Goal: Check status: Check status

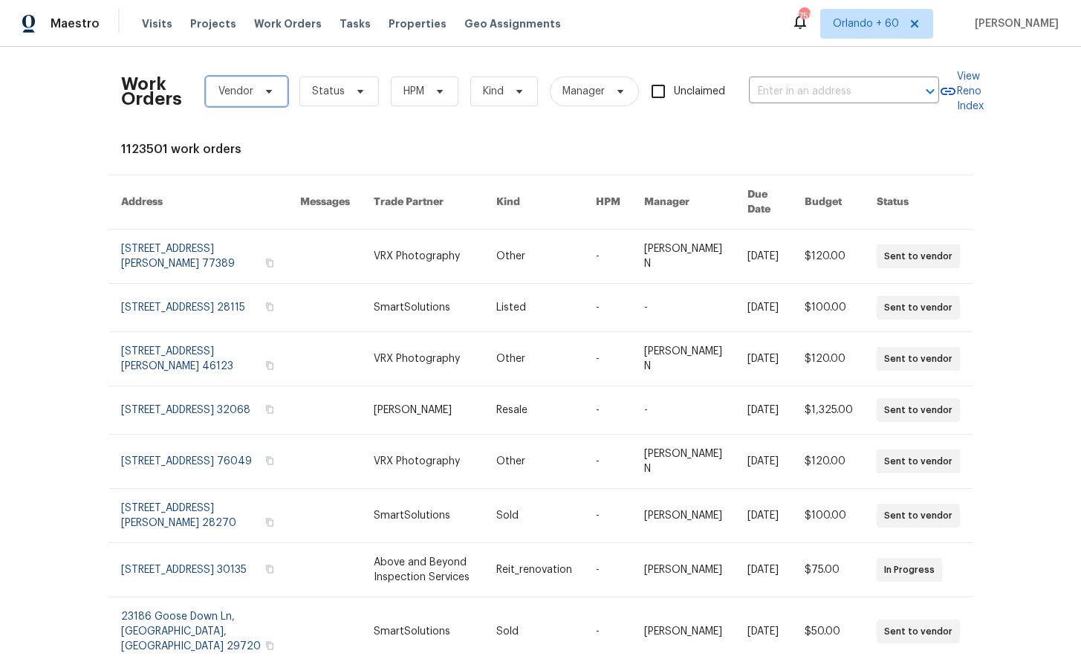
click at [248, 96] on span "Vendor" at bounding box center [235, 91] width 35 height 15
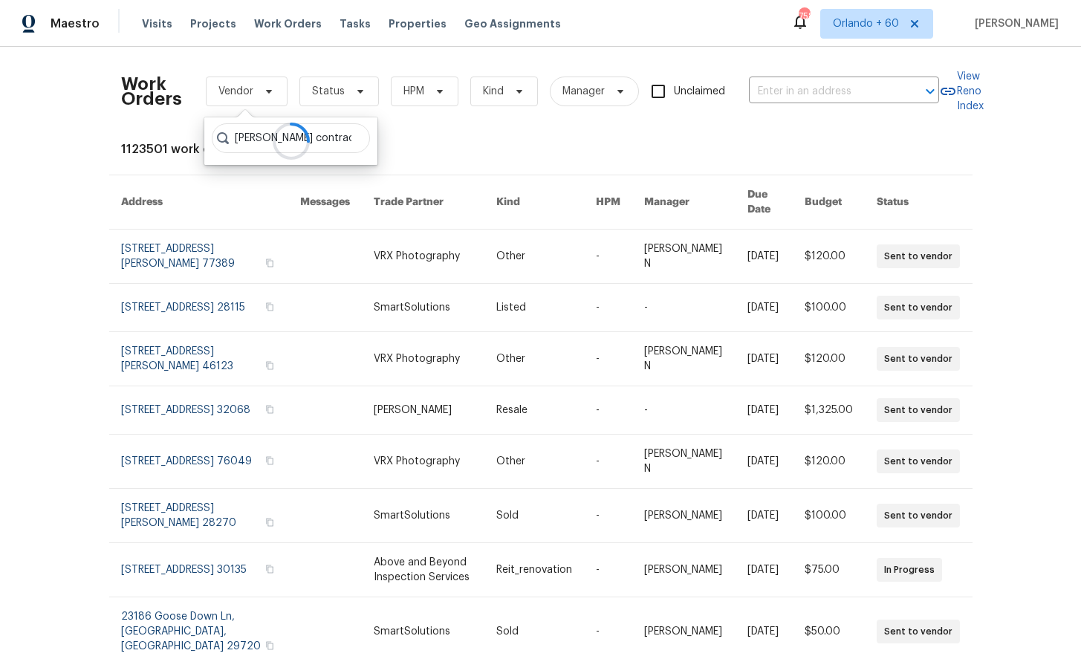
type input "mel contracting"
click at [288, 179] on div "MEL Contracting - KCI" at bounding box center [264, 172] width 103 height 15
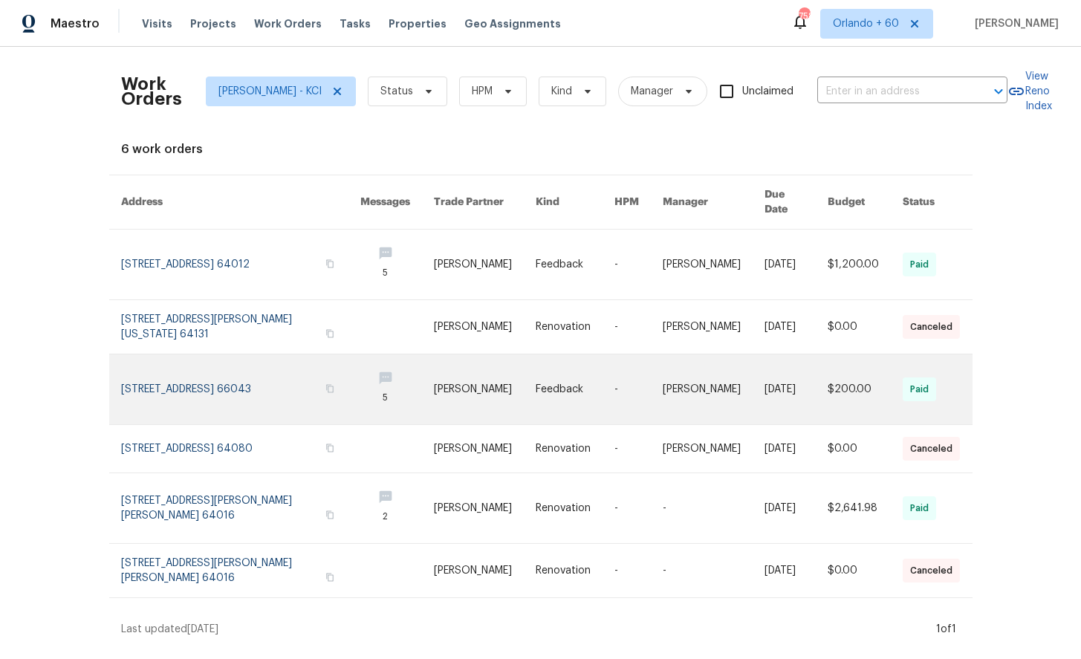
click at [192, 378] on link at bounding box center [241, 389] width 240 height 70
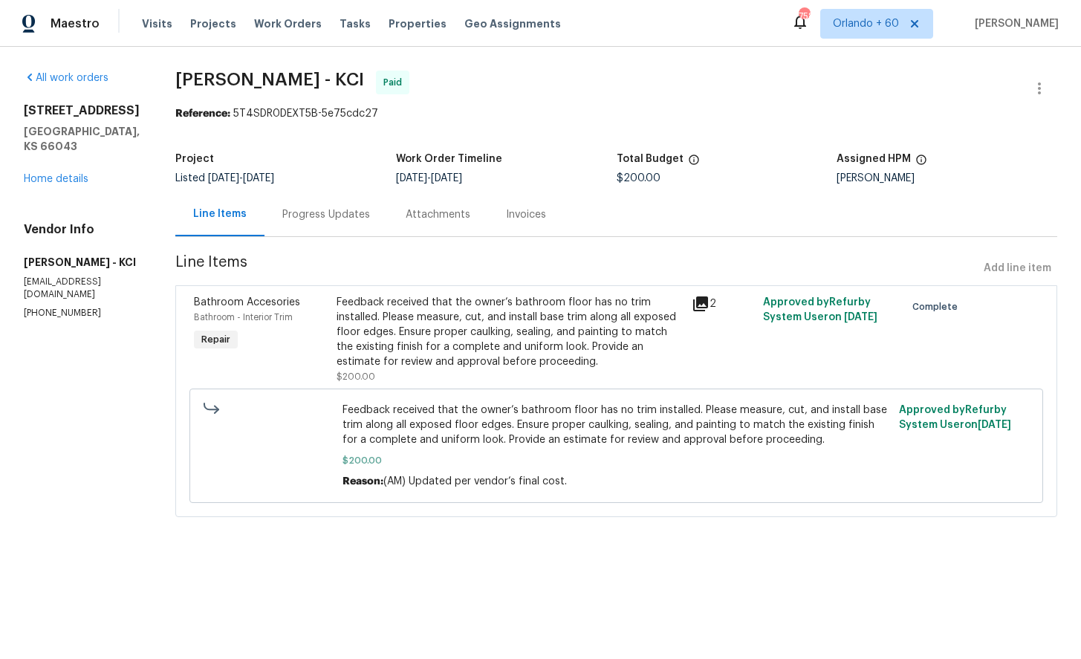
click at [358, 226] on div "Progress Updates" at bounding box center [325, 214] width 123 height 44
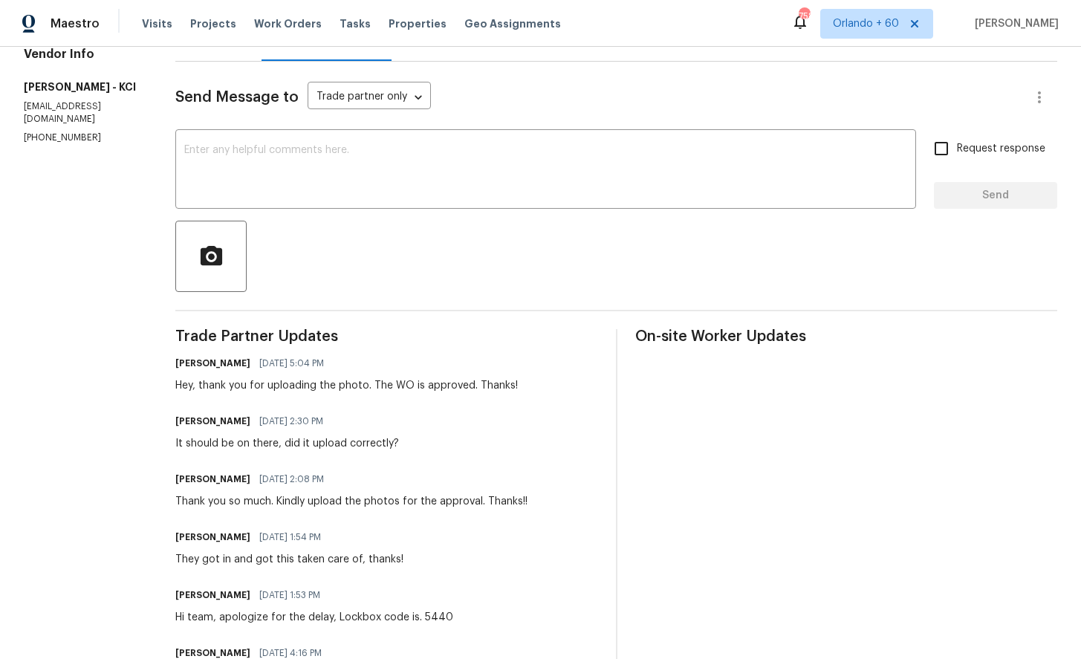
scroll to position [78, 0]
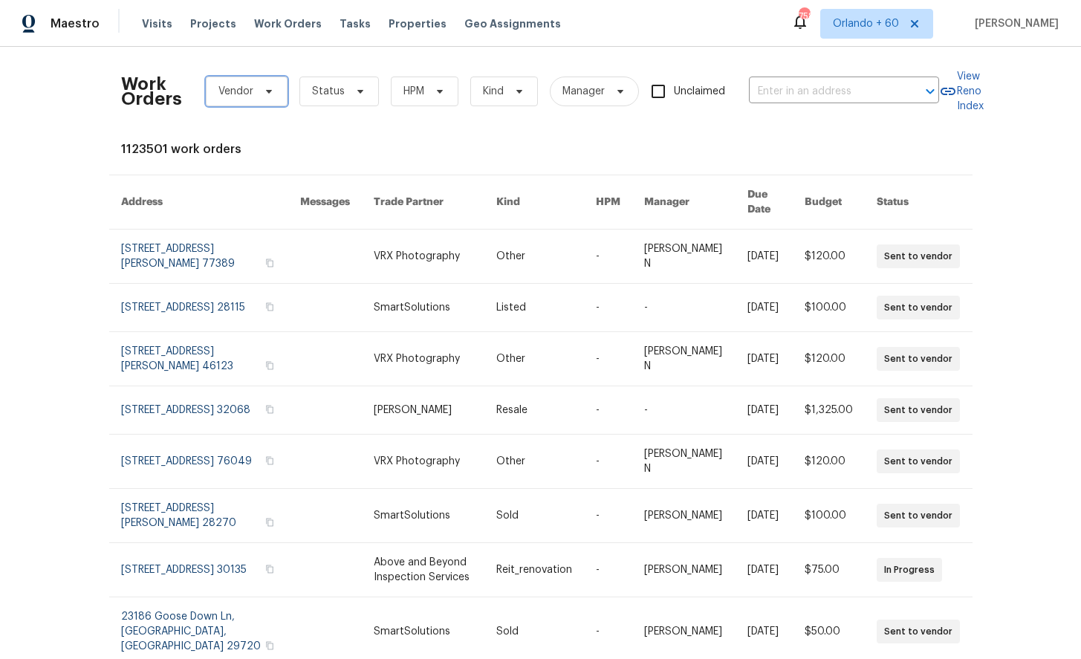
click at [246, 96] on span "Vendor" at bounding box center [235, 91] width 35 height 15
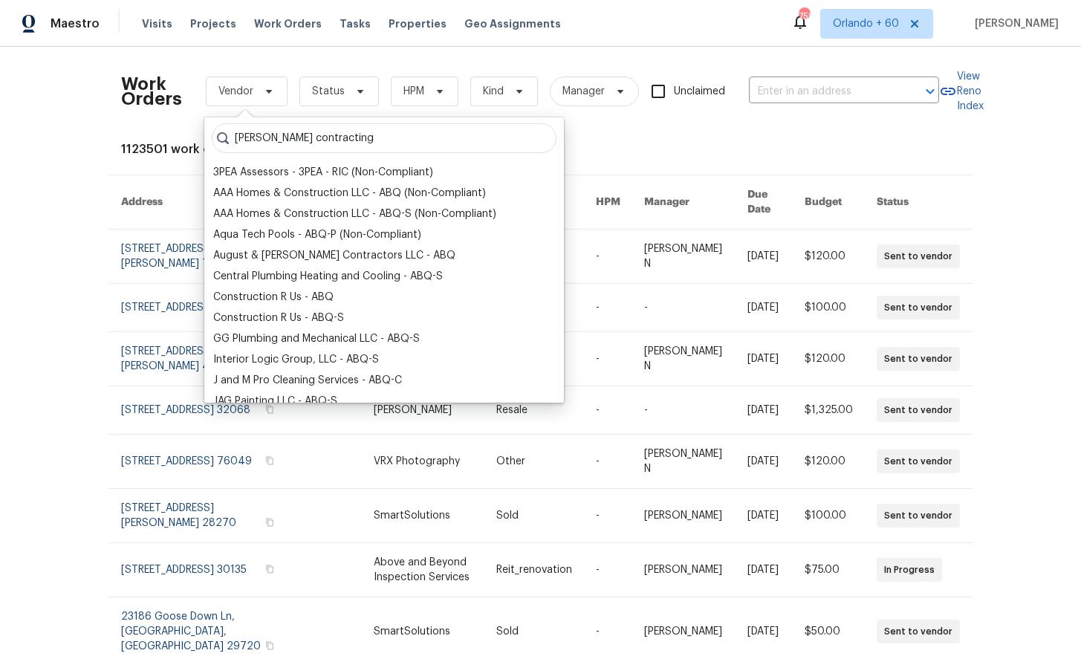
type input "mel contracting"
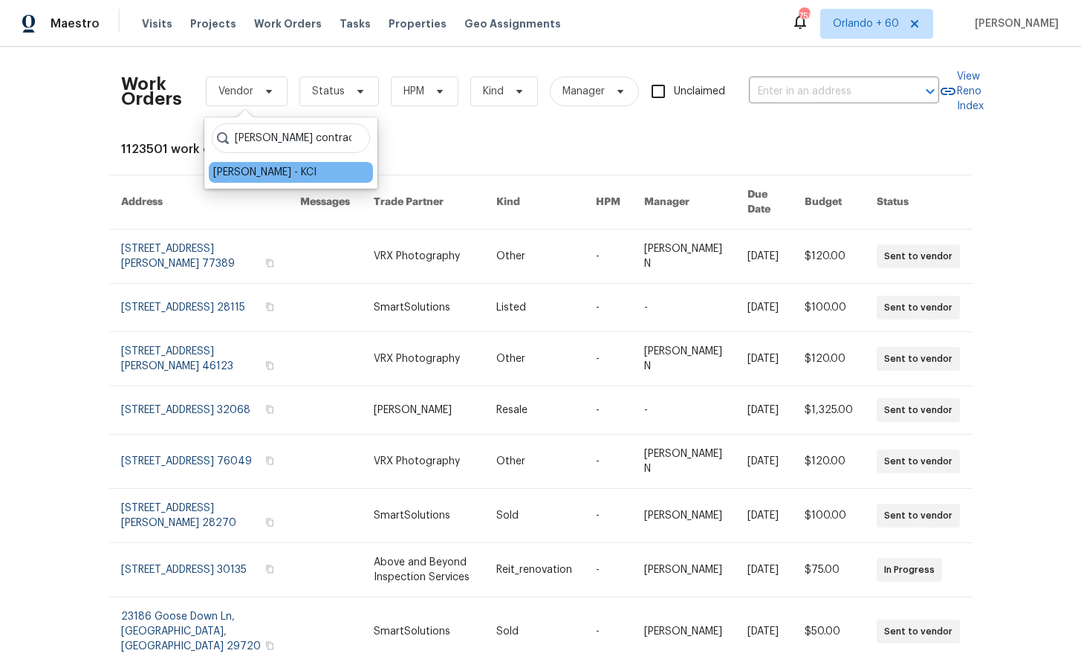
click at [268, 179] on div "MEL Contracting - KCI" at bounding box center [264, 172] width 103 height 15
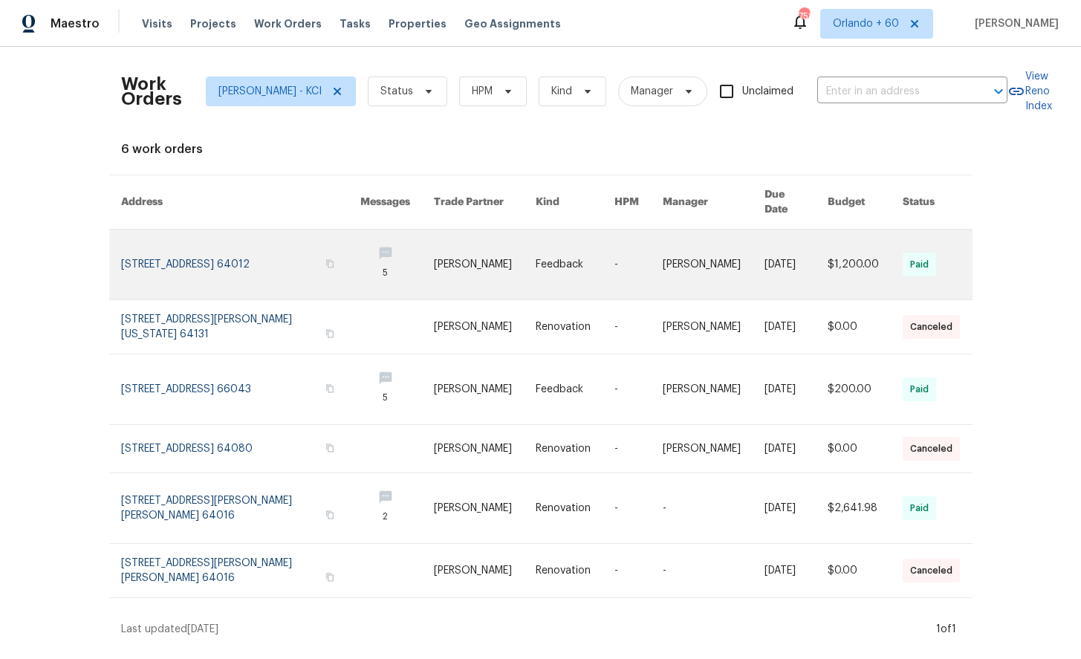
click at [136, 258] on link at bounding box center [241, 264] width 240 height 70
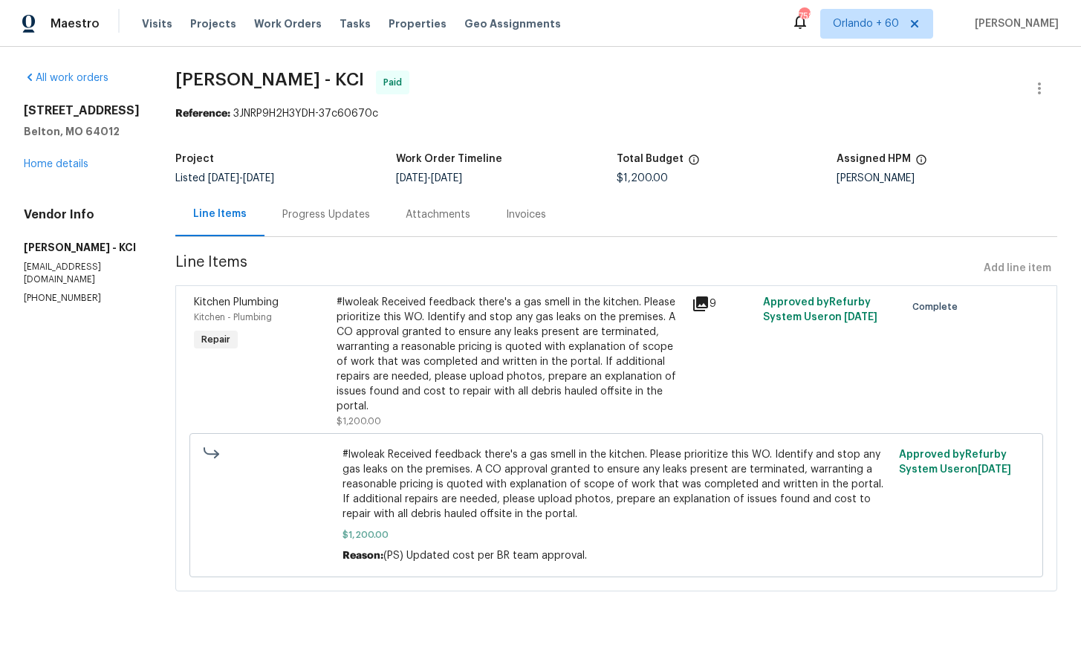
click at [310, 221] on div "Progress Updates" at bounding box center [326, 214] width 88 height 15
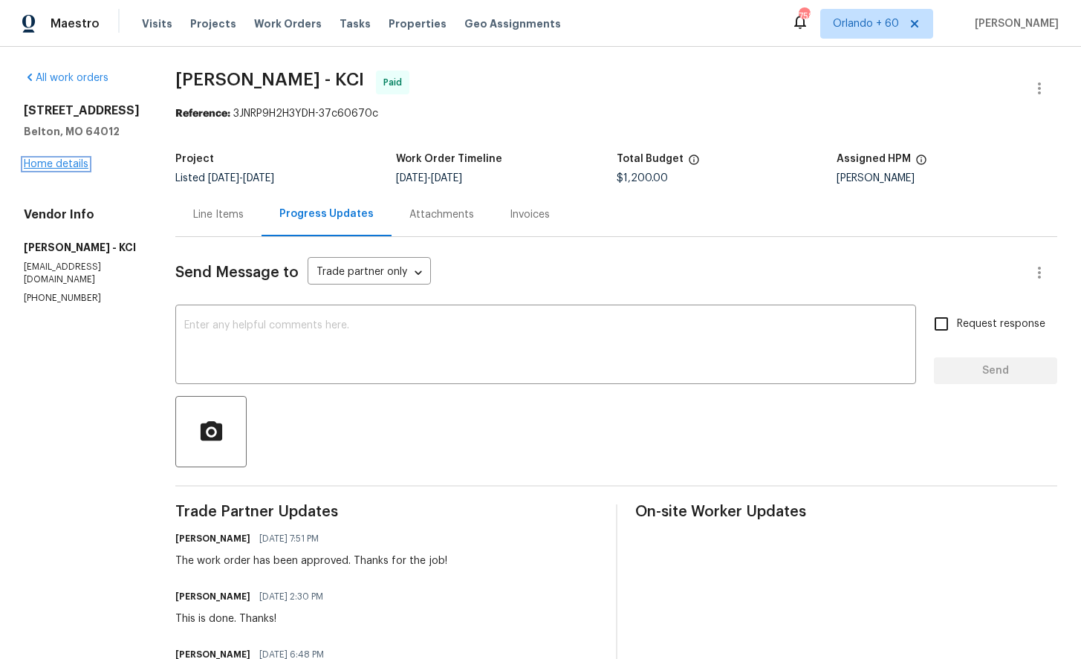
click at [58, 160] on link "Home details" at bounding box center [56, 164] width 65 height 10
